Goal: Task Accomplishment & Management: Complete application form

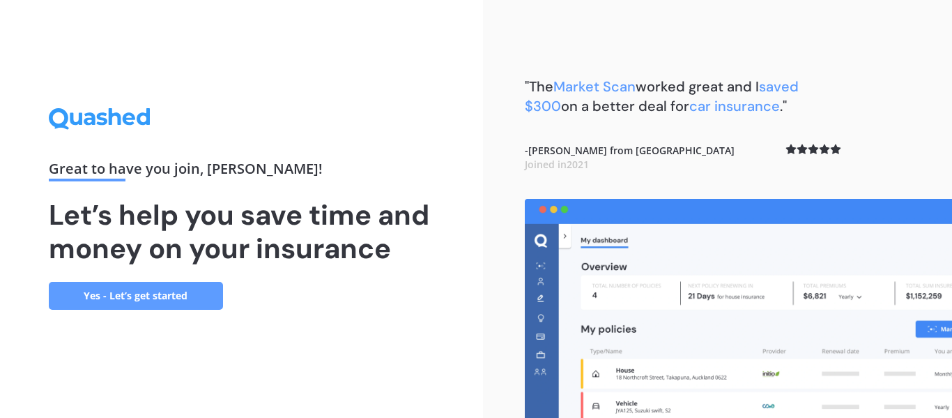
click at [146, 297] on link "Yes - Let’s get started" at bounding box center [136, 296] width 174 height 28
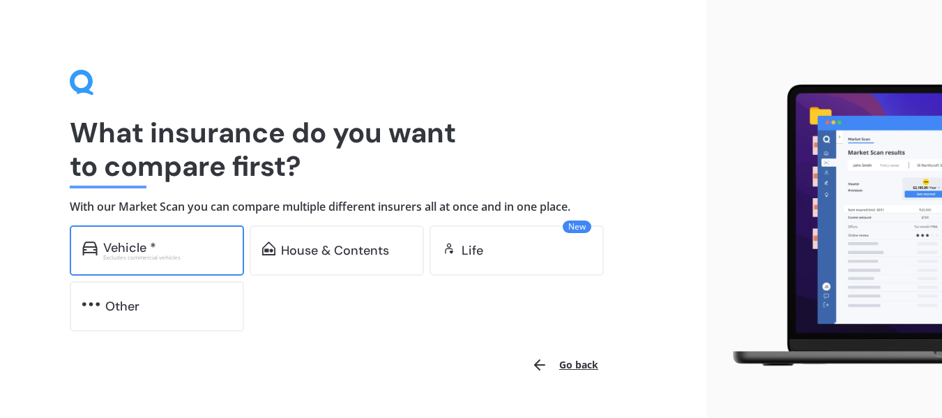
click at [168, 248] on div "Vehicle *" at bounding box center [167, 248] width 128 height 14
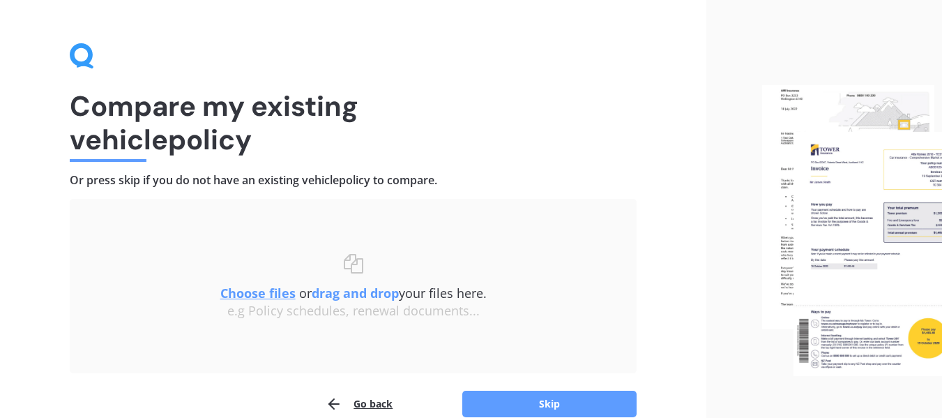
scroll to position [96, 0]
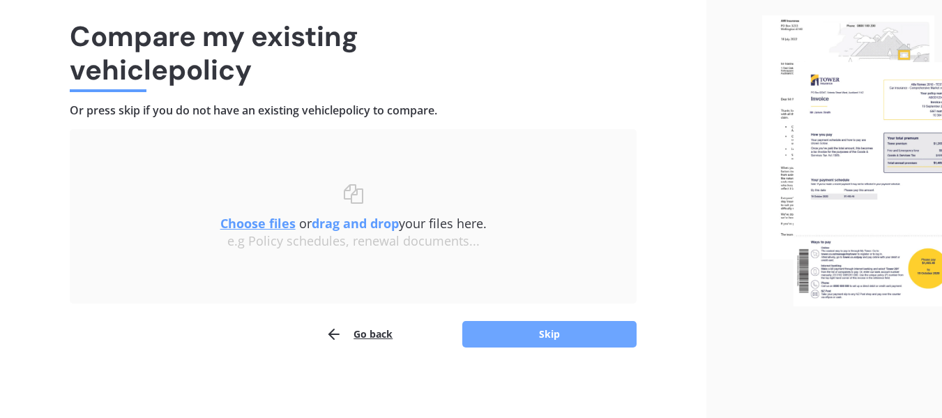
click at [561, 335] on button "Skip" at bounding box center [549, 334] width 174 height 26
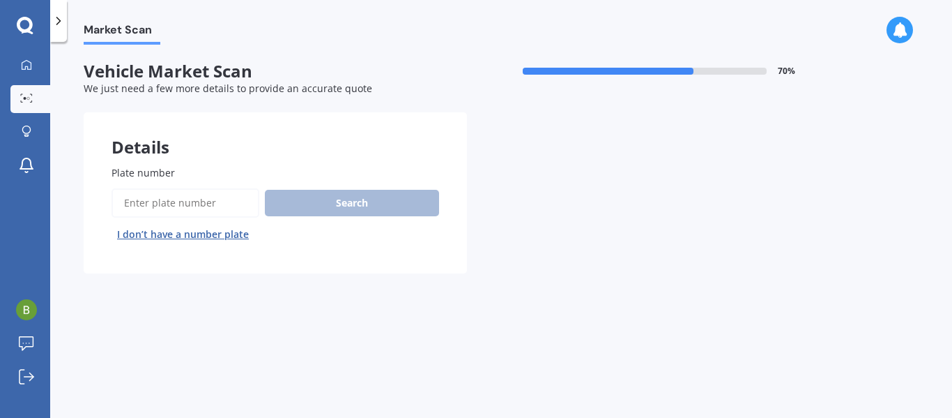
click at [197, 231] on button "I don’t have a number plate" at bounding box center [183, 234] width 143 height 22
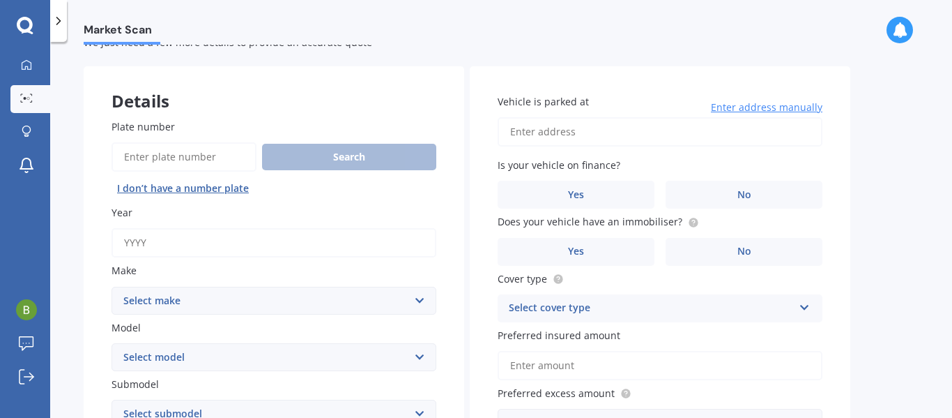
scroll to position [70, 0]
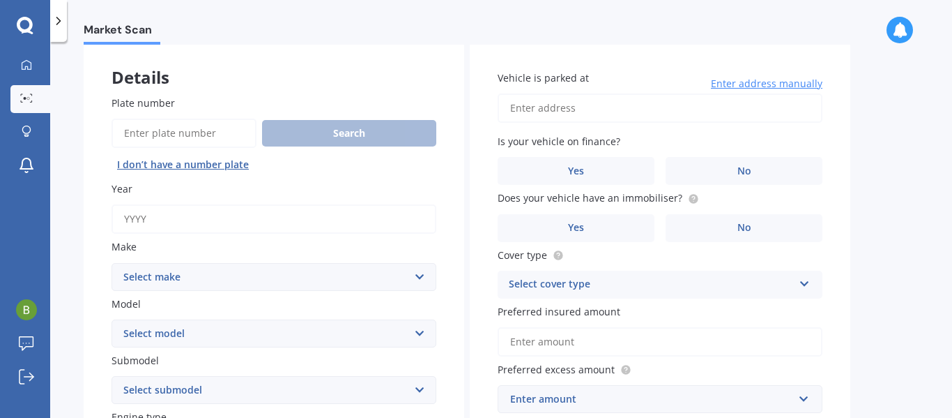
click at [226, 225] on input "Year" at bounding box center [274, 218] width 325 height 29
type input "2025"
click at [226, 277] on select "Select make AC ALFA ROMEO ASTON MARTIN AUDI AUSTIN BEDFORD Bentley BMW BYD CADI…" at bounding box center [274, 277] width 325 height 28
select select "HYUNDAI"
click at [112, 263] on select "Select make AC ALFA ROMEO ASTON MARTIN AUDI AUSTIN BEDFORD Bentley BMW BYD CADI…" at bounding box center [274, 277] width 325 height 28
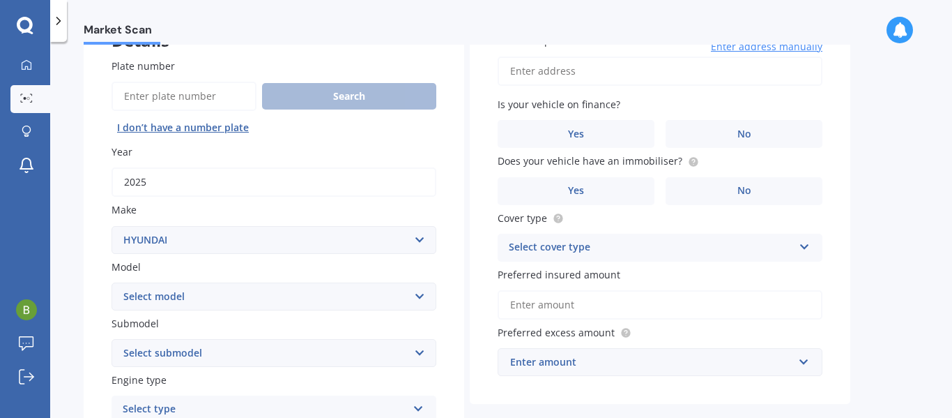
scroll to position [139, 0]
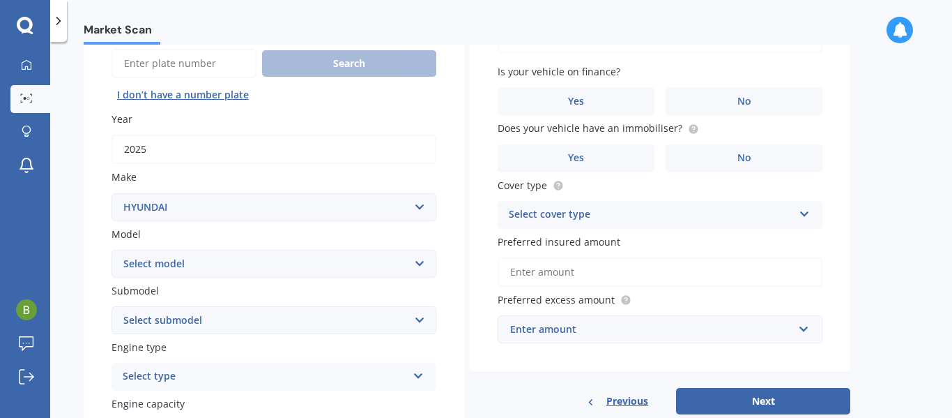
click at [197, 262] on select "Select model Accent Atoz Coupe Elantra Excel FX Coupe Getz Grandeur H1 H100 i20…" at bounding box center [274, 264] width 325 height 28
select select "TUCSON"
click at [112, 250] on select "Select model Accent Atoz Coupe Elantra Excel FX Coupe Getz Grandeur H1 H100 i20…" at bounding box center [274, 264] width 325 height 28
click at [200, 310] on select "Select submodel 1.6 Turbo Elite 2.0 4WD CRDi Turbo Diesel A4 2.0 4WD Petrol A4 …" at bounding box center [274, 320] width 325 height 28
select select "1.6 TURBO ELITE"
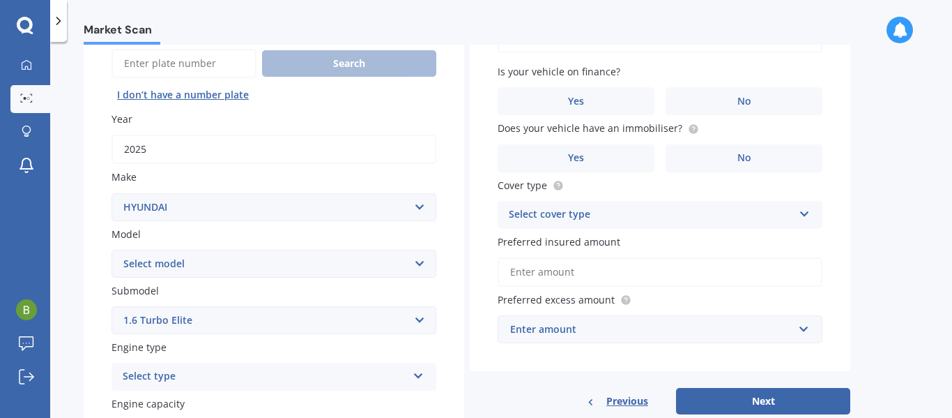
click at [112, 306] on select "Select submodel 1.6 Turbo Elite 2.0 4WD CRDi Turbo Diesel A4 2.0 4WD Petrol A4 …" at bounding box center [274, 320] width 325 height 28
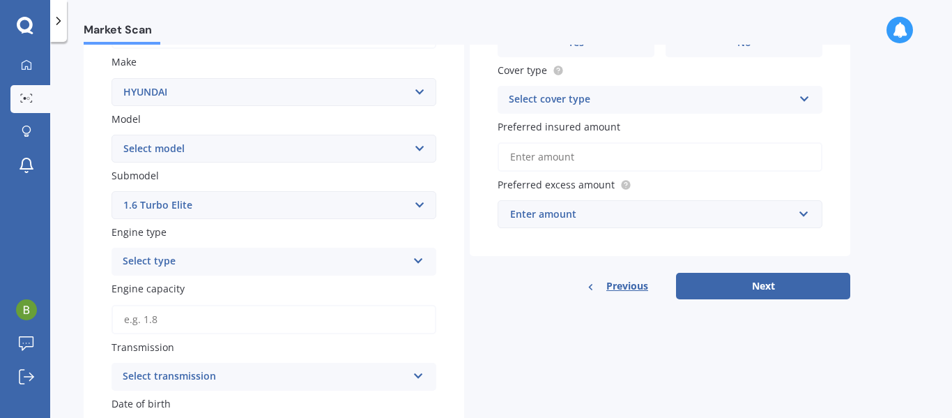
scroll to position [279, 0]
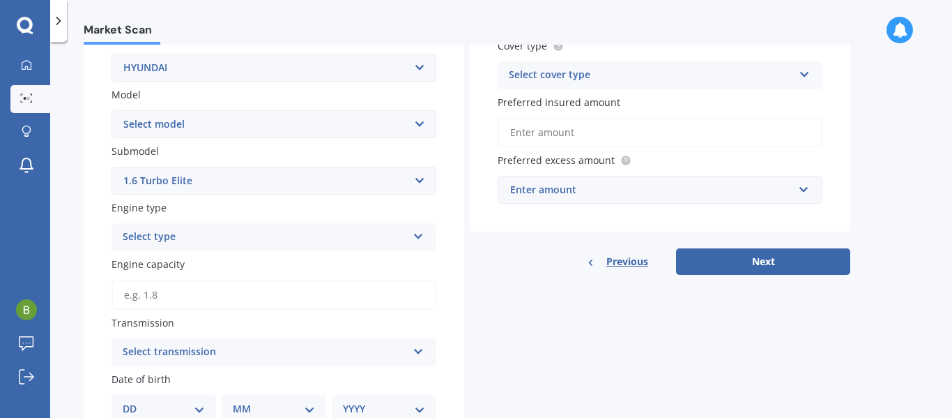
click at [216, 178] on select "Select submodel 1.6 Turbo Elite 2.0 4WD CRDi Turbo Diesel A4 2.0 4WD Petrol A4 …" at bounding box center [274, 181] width 325 height 28
click at [209, 237] on div "Select type" at bounding box center [265, 237] width 284 height 17
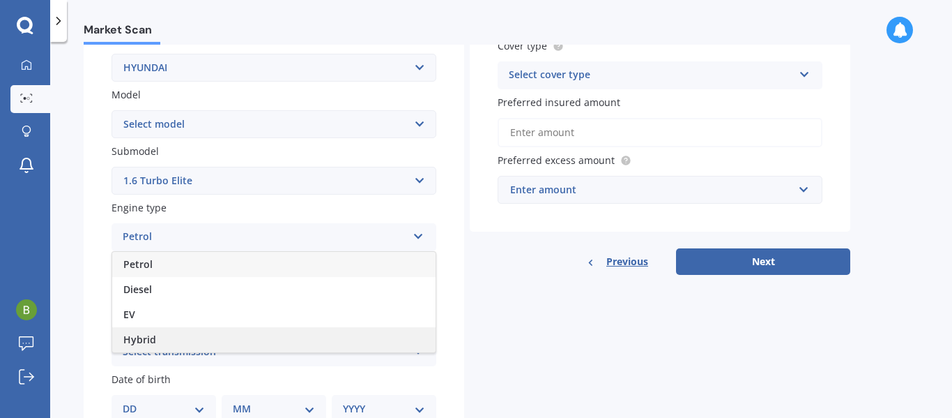
click at [146, 337] on span "Hybrid" at bounding box center [139, 339] width 33 height 13
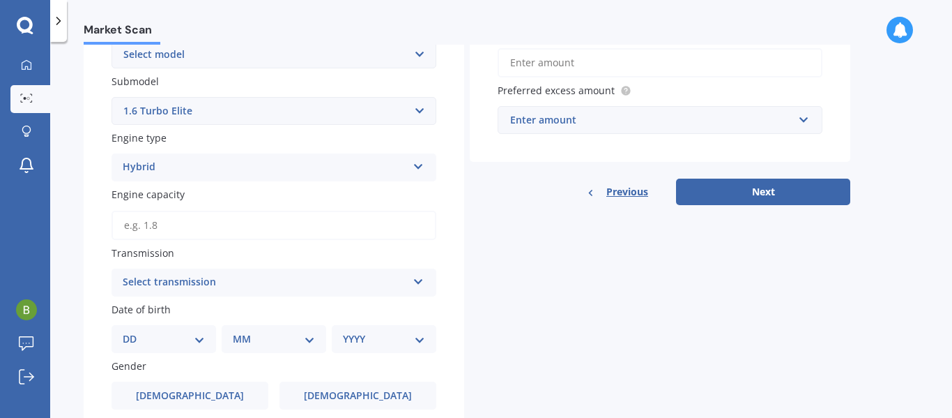
scroll to position [418, 0]
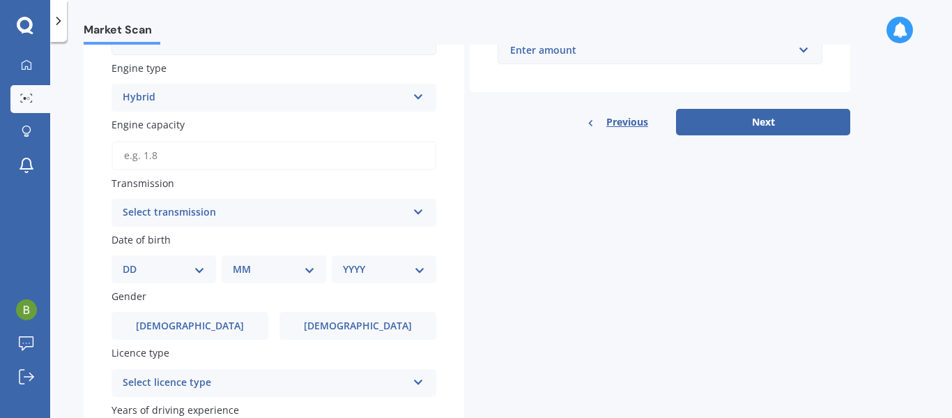
click at [206, 215] on div "Select transmission" at bounding box center [265, 212] width 284 height 17
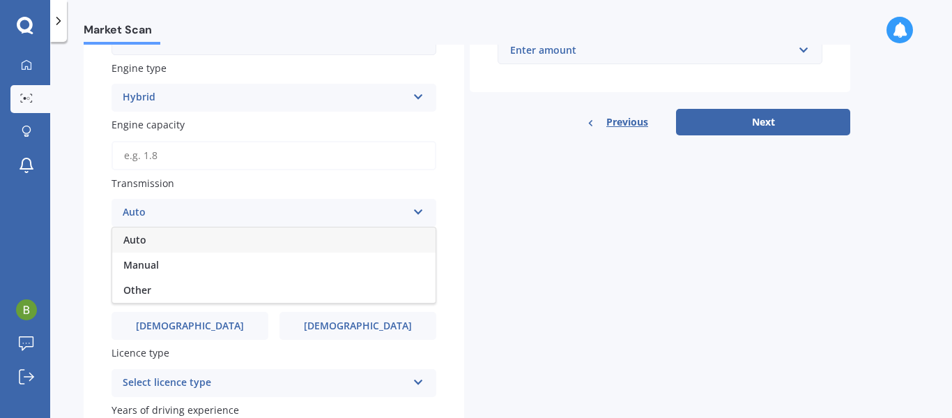
click at [146, 233] on div "Auto" at bounding box center [274, 239] width 324 height 25
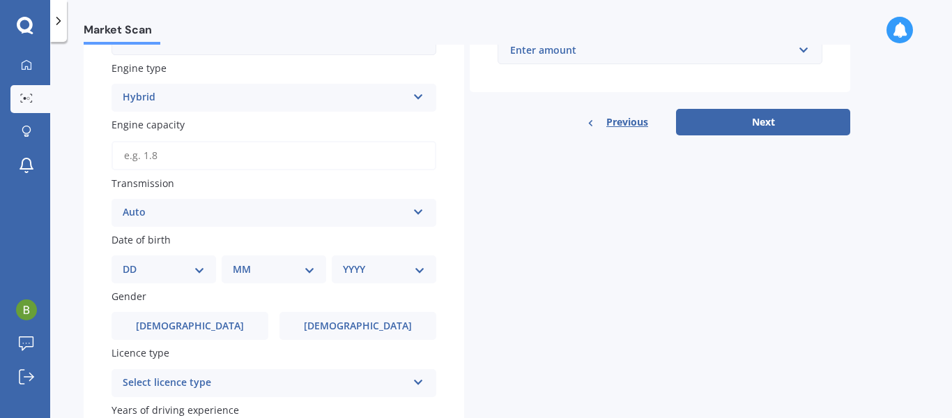
click at [174, 268] on select "DD 01 02 03 04 05 06 07 08 09 10 11 12 13 14 15 16 17 18 19 20 21 22 23 24 25 2…" at bounding box center [164, 268] width 82 height 15
select select "24"
click at [134, 261] on select "DD 01 02 03 04 05 06 07 08 09 10 11 12 13 14 15 16 17 18 19 20 21 22 23 24 25 2…" at bounding box center [164, 268] width 82 height 15
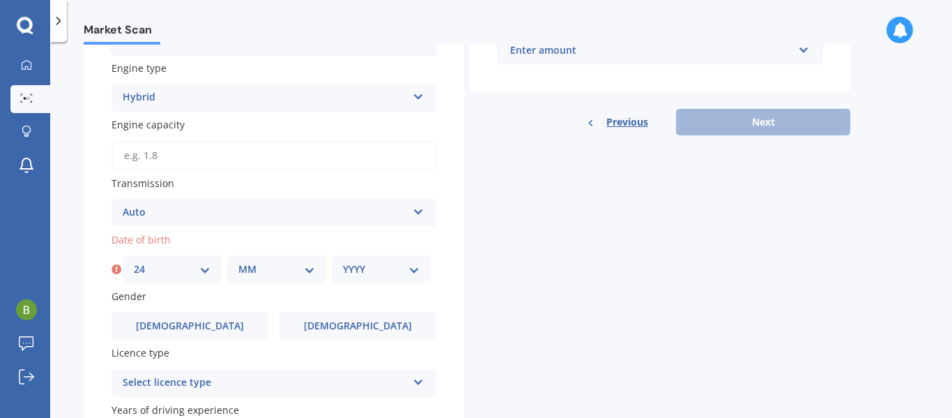
click at [262, 271] on select "MM 01 02 03 04 05 06 07 08 09 10 11 12" at bounding box center [276, 268] width 77 height 15
select select "04"
click at [238, 261] on select "MM 01 02 03 04 05 06 07 08 09 10 11 12" at bounding box center [276, 268] width 77 height 15
click at [371, 273] on select "YYYY 2025 2024 2023 2022 2021 2020 2019 2018 2017 2016 2015 2014 2013 2012 2011…" at bounding box center [381, 268] width 77 height 15
select select "1975"
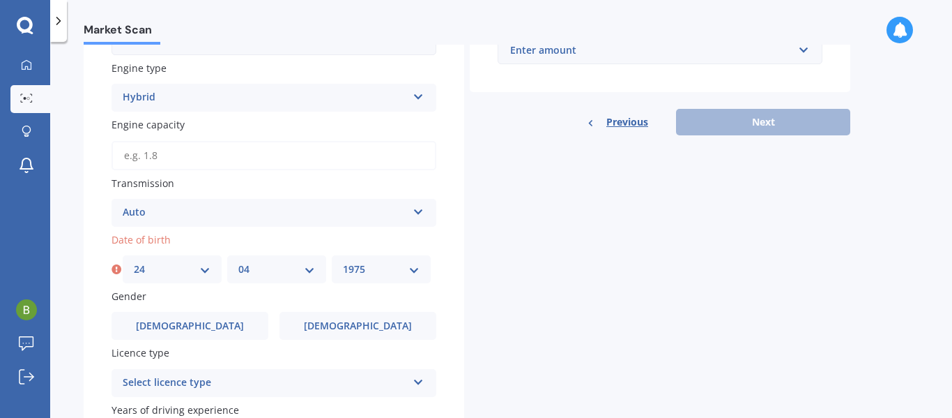
click at [343, 261] on select "YYYY 2025 2024 2023 2022 2021 2020 2019 2018 2017 2016 2015 2014 2013 2012 2011…" at bounding box center [381, 268] width 77 height 15
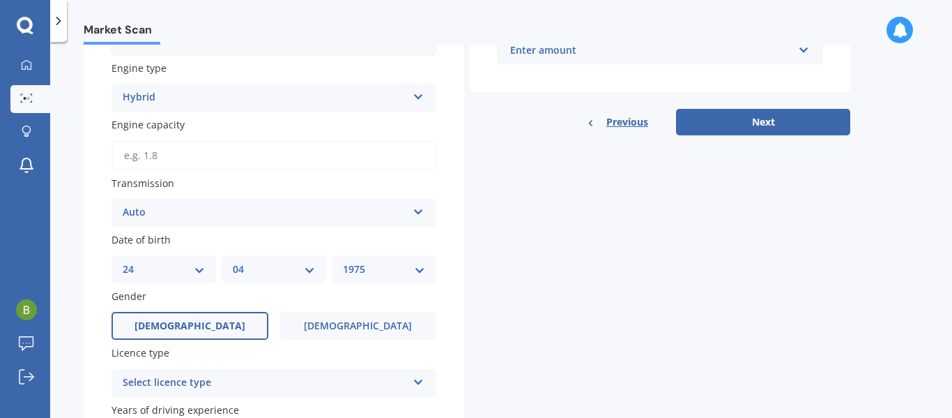
click at [218, 324] on label "Male" at bounding box center [190, 326] width 157 height 28
click at [0, 0] on input "Male" at bounding box center [0, 0] width 0 height 0
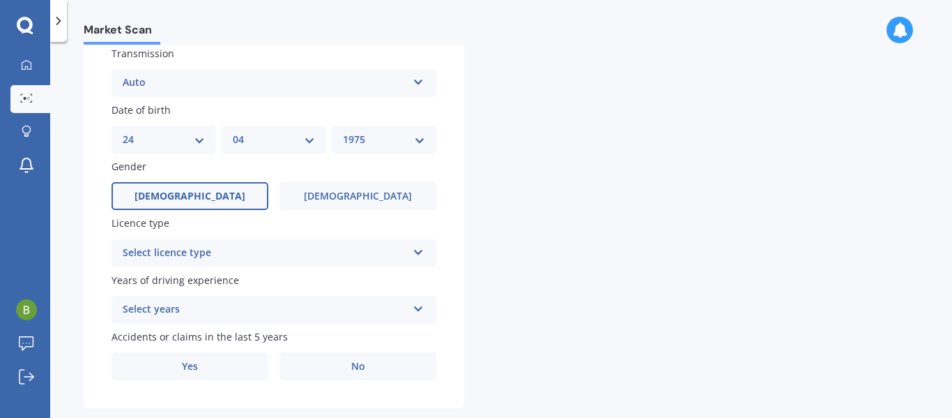
scroll to position [558, 0]
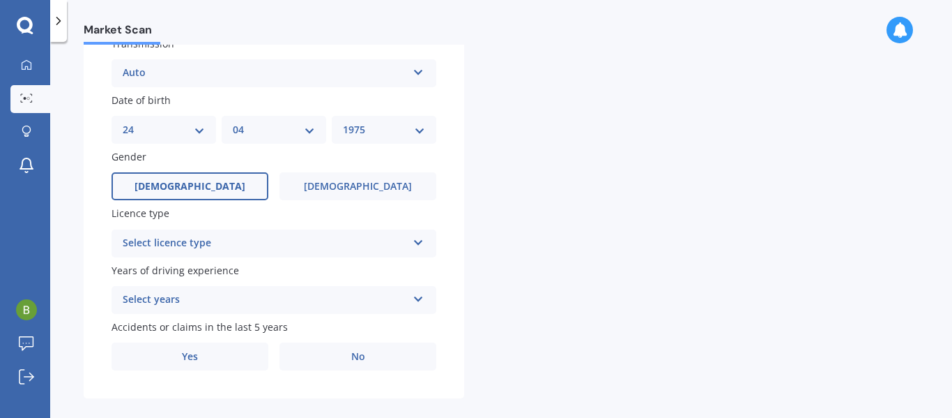
click at [250, 241] on div "Select licence type" at bounding box center [265, 243] width 284 height 17
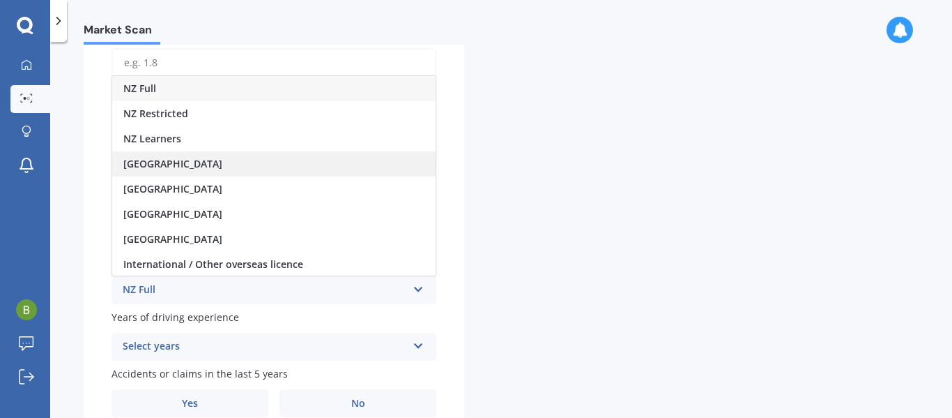
scroll to position [488, 0]
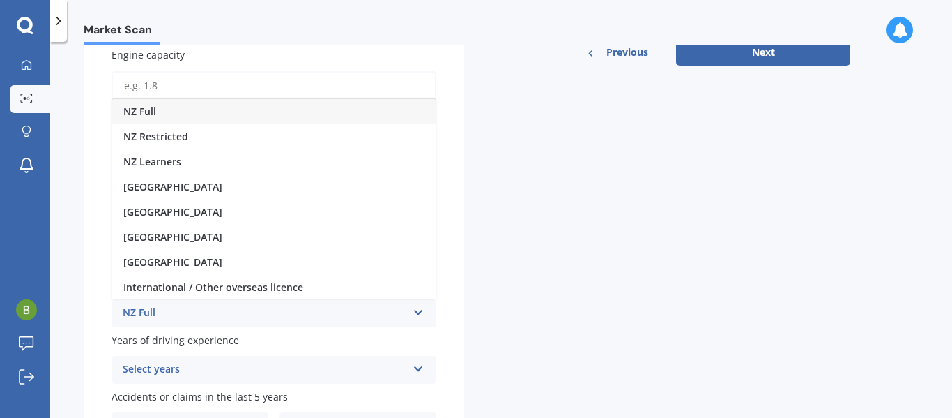
click at [160, 113] on div "NZ Full" at bounding box center [274, 111] width 324 height 25
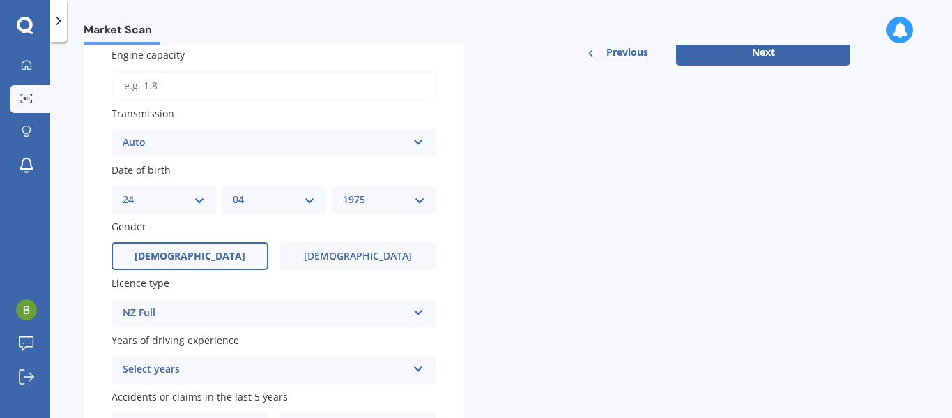
scroll to position [558, 0]
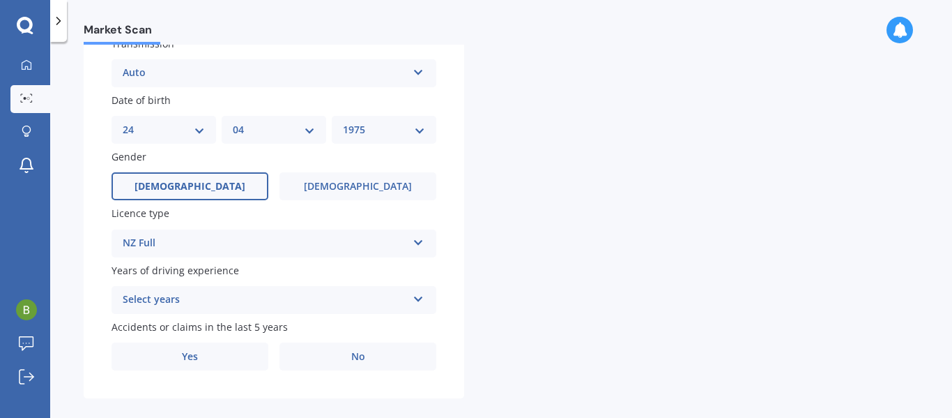
click at [183, 294] on div "Select years" at bounding box center [265, 299] width 284 height 17
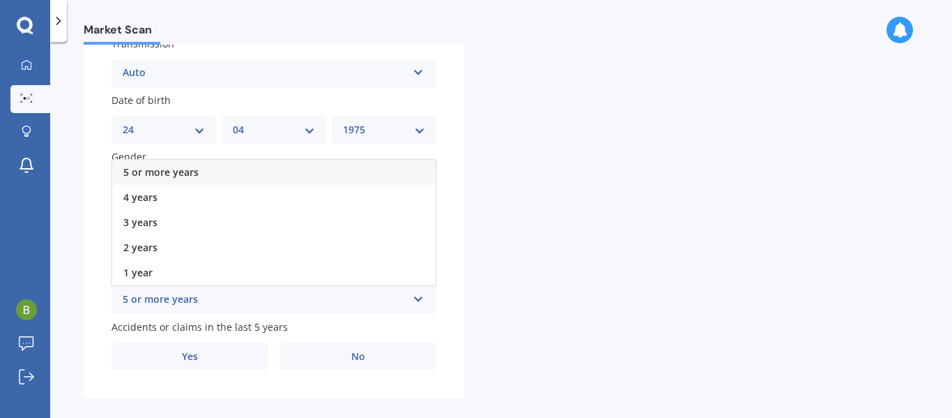
click at [174, 168] on span "5 or more years" at bounding box center [160, 171] width 75 height 13
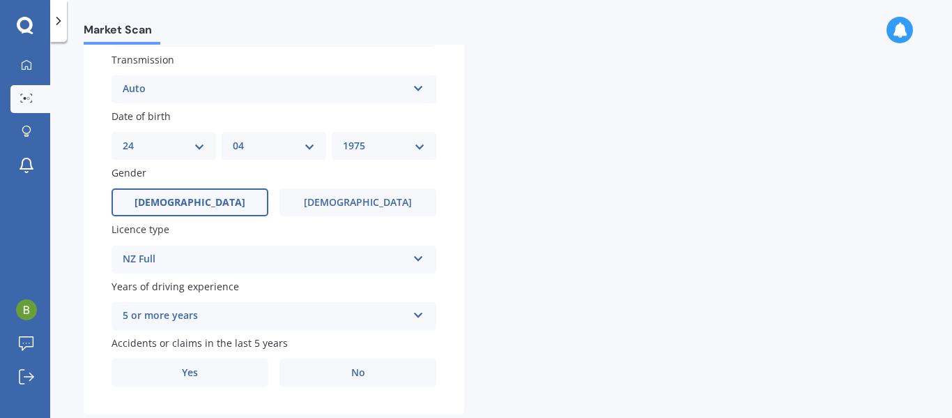
scroll to position [574, 0]
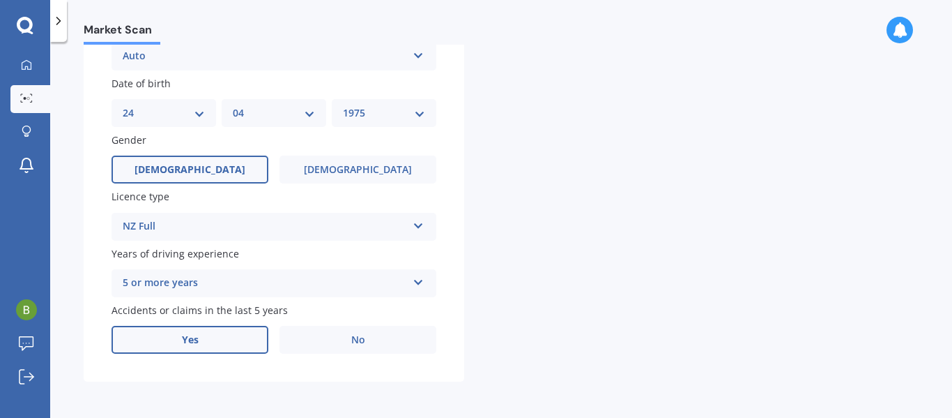
click at [198, 336] on span "Yes" at bounding box center [190, 340] width 17 height 12
click at [0, 0] on input "Yes" at bounding box center [0, 0] width 0 height 0
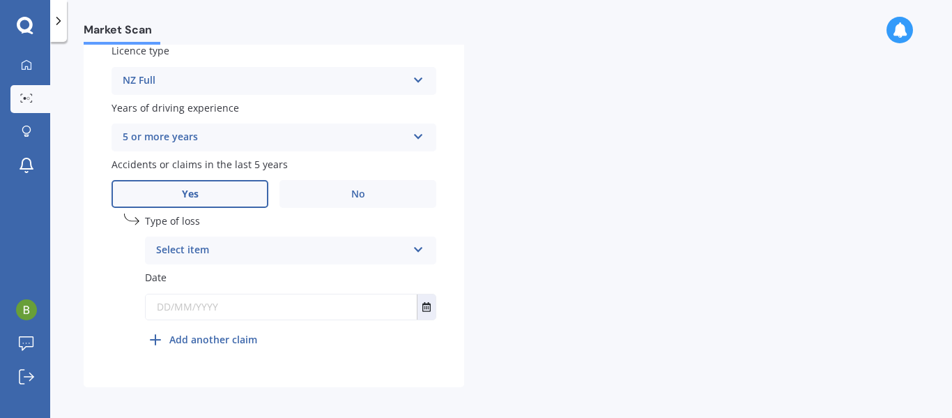
scroll to position [726, 0]
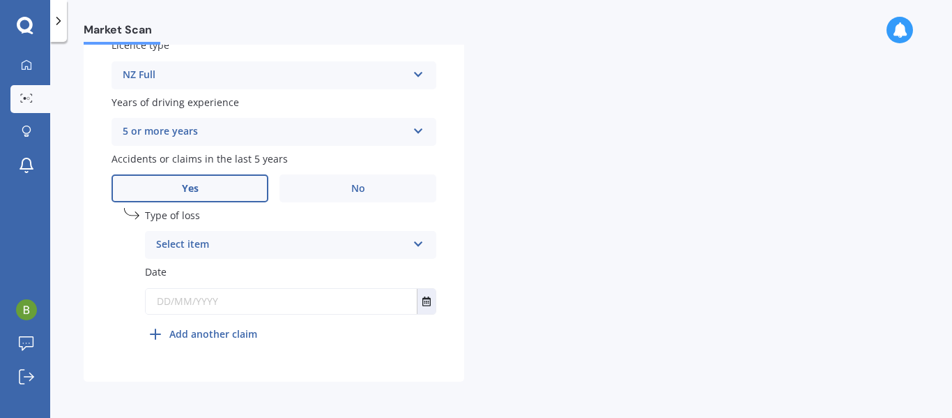
click at [232, 241] on div "Select item" at bounding box center [281, 244] width 251 height 17
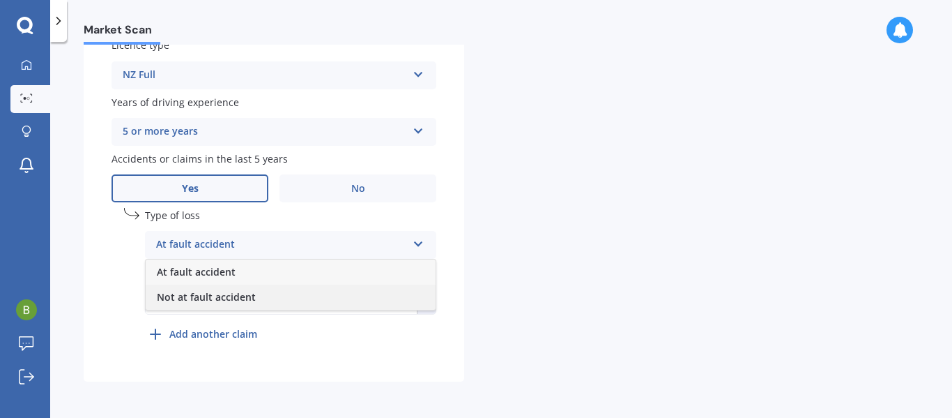
click at [207, 295] on span "Not at fault accident" at bounding box center [206, 296] width 99 height 13
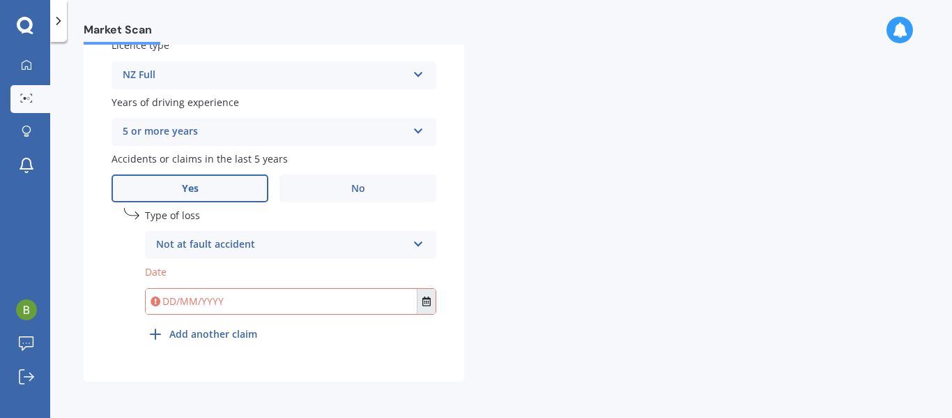
click at [428, 300] on icon "Select date" at bounding box center [427, 301] width 8 height 10
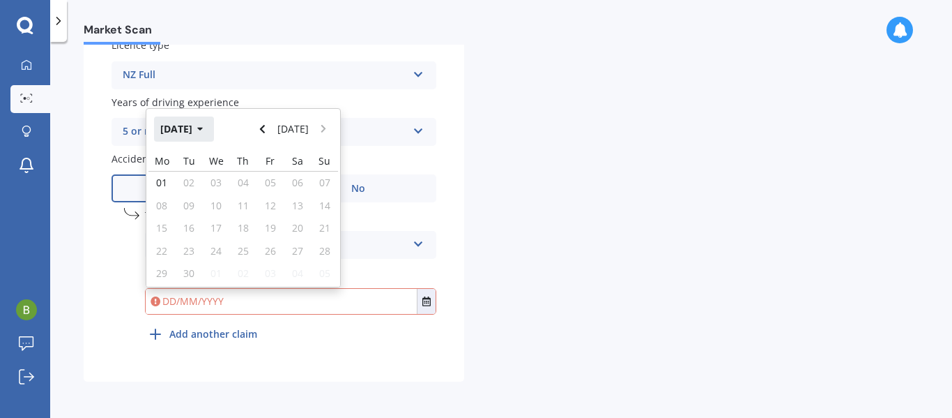
click at [201, 128] on button "Sep 2025" at bounding box center [184, 128] width 60 height 25
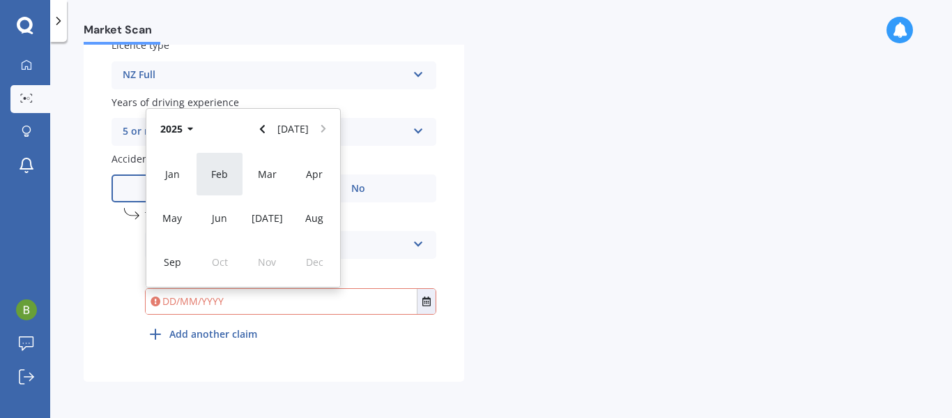
click at [219, 176] on span "Feb" at bounding box center [219, 173] width 17 height 13
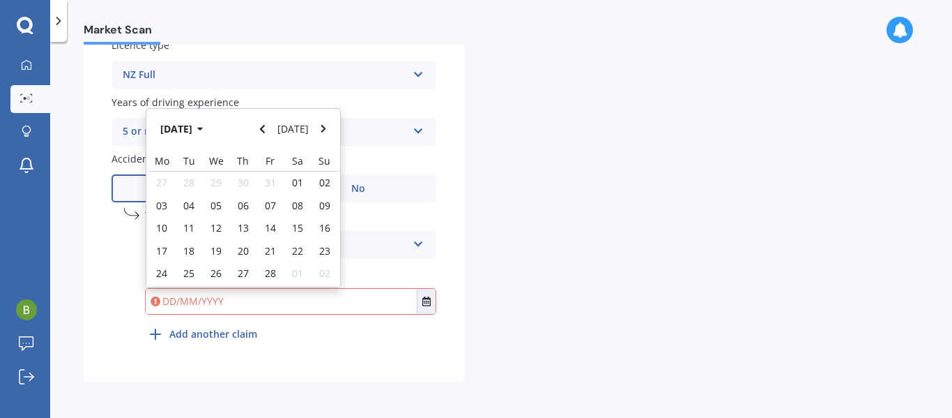
click at [241, 130] on div "Feb 2025 Today" at bounding box center [243, 129] width 194 height 41
click at [222, 207] on div "05" at bounding box center [216, 205] width 27 height 22
type input "05/02/2025"
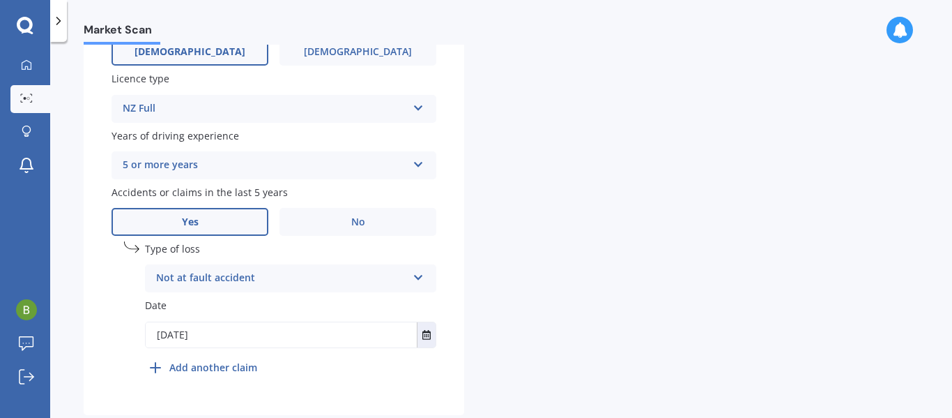
scroll to position [697, 0]
